Goal: Task Accomplishment & Management: Use online tool/utility

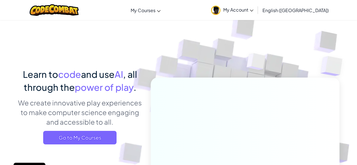
click at [94, 144] on div "Learn to code and use AI , all through the power of play . We create innovative…" at bounding box center [80, 108] width 124 height 81
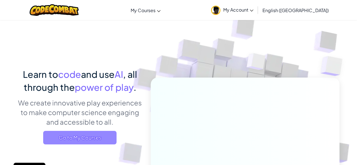
click at [95, 138] on span "Go to My Courses" at bounding box center [79, 138] width 73 height 14
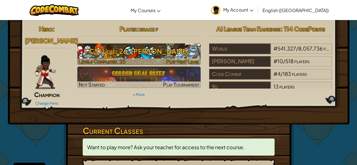
click at [161, 52] on h3 "CS1 Level 26: [PERSON_NAME]" at bounding box center [138, 51] width 123 height 13
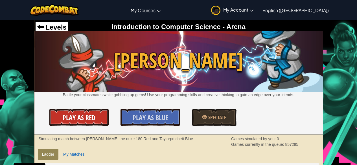
click at [99, 109] on link "Play As Red" at bounding box center [78, 117] width 59 height 17
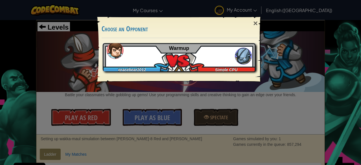
click at [221, 59] on div "gracebear2012 Simple CPU Warmup" at bounding box center [179, 57] width 153 height 28
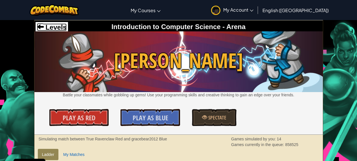
click at [45, 28] on span "Levels" at bounding box center [55, 27] width 23 height 8
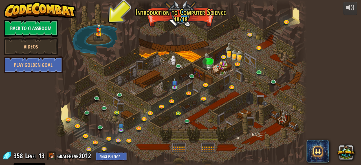
click at [298, 13] on div at bounding box center [180, 82] width 252 height 165
click at [100, 127] on link at bounding box center [100, 127] width 11 height 11
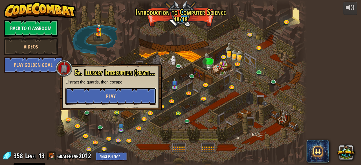
click at [113, 93] on span "Play" at bounding box center [111, 96] width 10 height 7
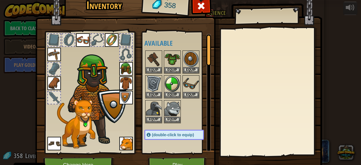
click at [49, 98] on div at bounding box center [54, 97] width 12 height 12
click at [149, 68] on button "Equip" at bounding box center [154, 70] width 16 height 6
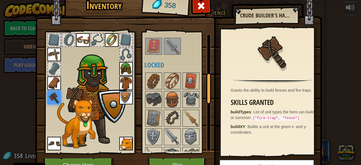
scroll to position [128, 0]
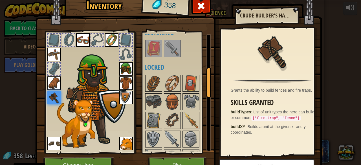
drag, startPoint x: 207, startPoint y: 63, endPoint x: 206, endPoint y: 95, distance: 31.6
click at [206, 95] on div at bounding box center [208, 82] width 5 height 31
click at [175, 84] on img at bounding box center [172, 83] width 16 height 16
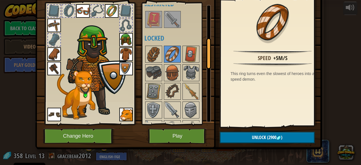
scroll to position [30, 0]
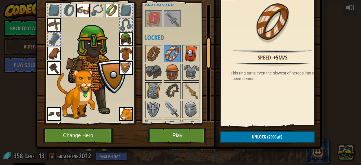
click at [188, 55] on img at bounding box center [191, 54] width 16 height 16
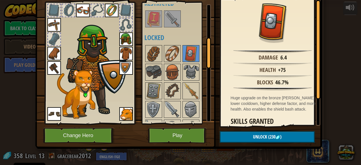
click at [119, 74] on img at bounding box center [126, 68] width 14 height 14
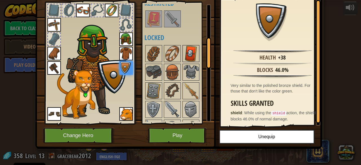
click at [196, 53] on img at bounding box center [191, 54] width 16 height 16
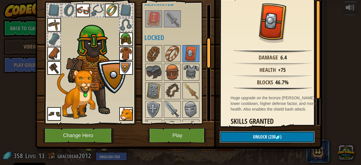
click at [249, 134] on button "Unlock (230 )" at bounding box center [267, 137] width 95 height 12
click at [249, 134] on button "Confirm" at bounding box center [267, 137] width 95 height 12
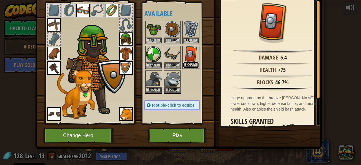
click at [188, 63] on button "Equip" at bounding box center [191, 65] width 16 height 6
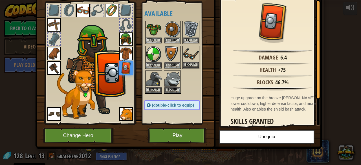
click at [188, 53] on img at bounding box center [191, 54] width 16 height 16
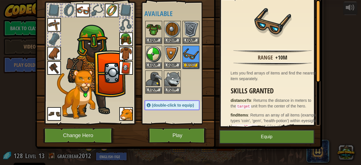
click at [80, 11] on img at bounding box center [83, 11] width 14 height 14
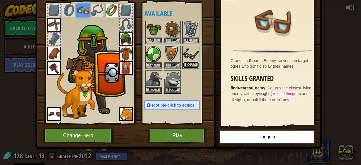
click at [191, 63] on button "Equip" at bounding box center [191, 65] width 16 height 6
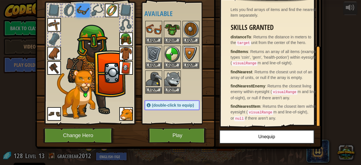
scroll to position [68, 0]
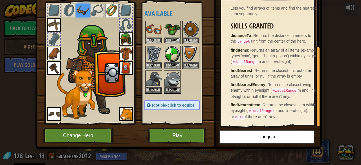
drag, startPoint x: 315, startPoint y: 78, endPoint x: 315, endPoint y: 142, distance: 64.0
click at [315, 142] on div "Inventory 128 Available Equip Equip Equip Equip Equip Equip Equip Equip Equip E…" at bounding box center [180, 56] width 287 height 186
drag, startPoint x: 192, startPoint y: 117, endPoint x: 193, endPoint y: 101, distance: 16.1
click at [193, 101] on div "Available Equip Equip Equip Equip Equip Equip Equip Equip Equip Equip Equip Equ…" at bounding box center [177, 63] width 67 height 118
click at [182, 111] on div "Available Equip Equip Equip Equip Equip Equip Equip Equip Equip Equip Equip Equ…" at bounding box center [177, 63] width 67 height 118
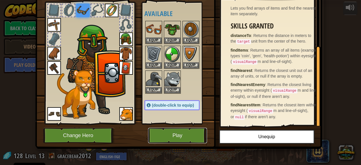
click at [188, 133] on button "Play" at bounding box center [177, 136] width 59 height 16
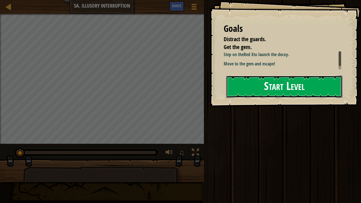
click at [251, 88] on button "Start Level" at bounding box center [284, 87] width 116 height 22
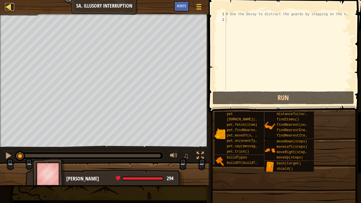
click at [7, 4] on div at bounding box center [8, 6] width 7 height 7
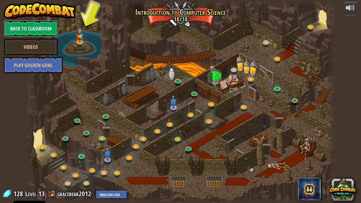
click at [40, 31] on link "Back to Classroom" at bounding box center [31, 28] width 54 height 17
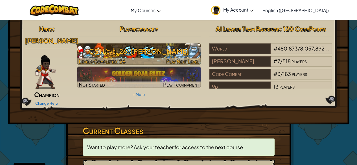
click at [177, 61] on span "Play Next Level" at bounding box center [182, 61] width 33 height 6
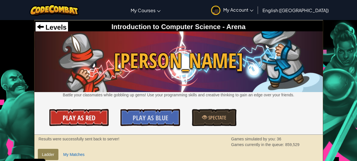
click at [71, 117] on span "Play As Red" at bounding box center [79, 117] width 33 height 9
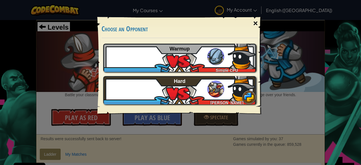
click at [257, 24] on div "×" at bounding box center [255, 23] width 13 height 16
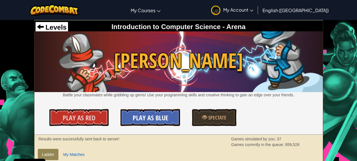
click at [153, 121] on span "Play As Blue" at bounding box center [151, 117] width 36 height 9
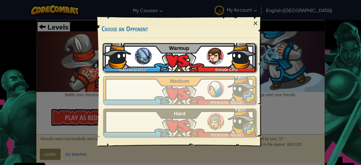
click at [178, 64] on div "gracebear2012 Simple CPU Warmup" at bounding box center [179, 57] width 153 height 28
